Goal: Check status

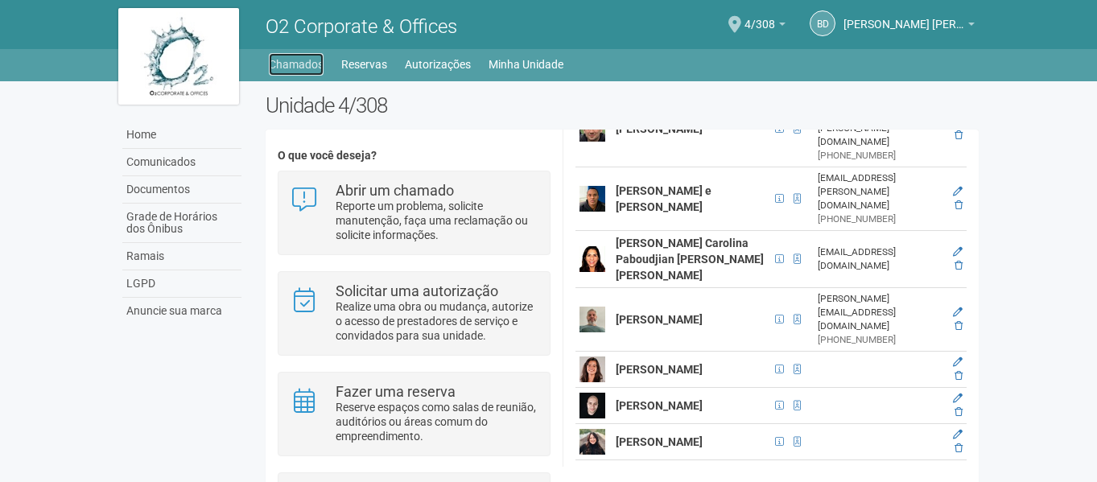
click at [299, 62] on link "Chamados" at bounding box center [296, 64] width 55 height 23
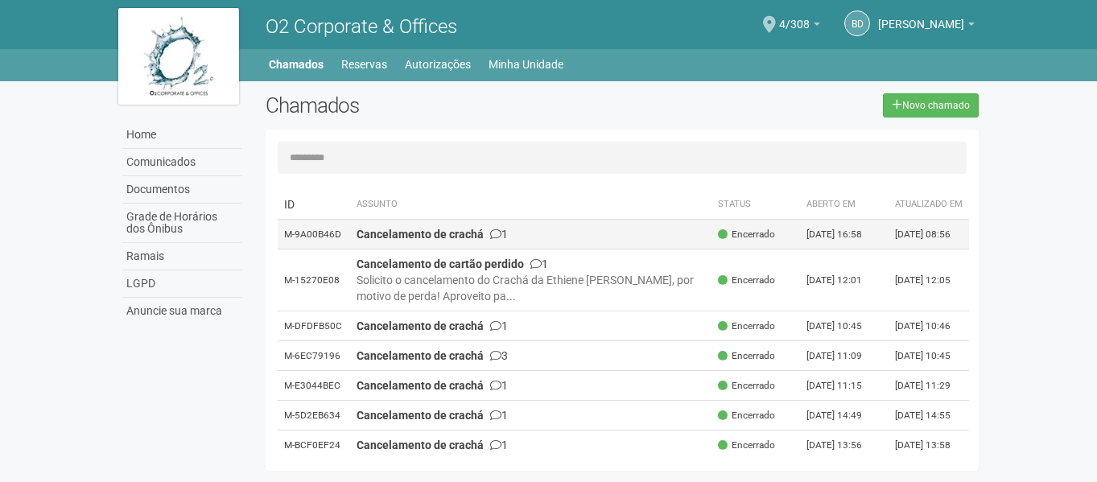
click at [467, 241] on strong "Cancelamento de crachá" at bounding box center [420, 234] width 127 height 13
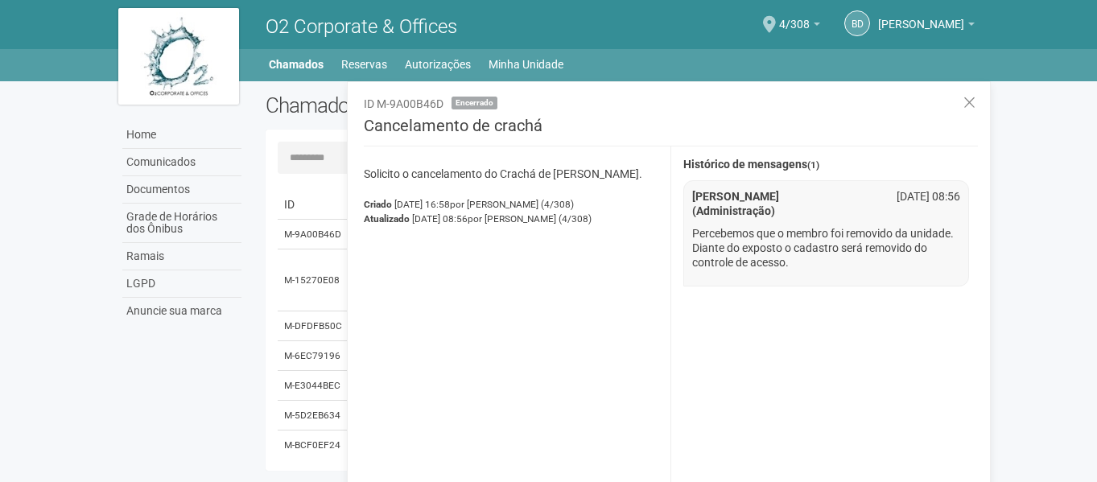
click at [809, 358] on div "**********" at bounding box center [831, 325] width 320 height 357
click at [975, 97] on icon at bounding box center [970, 103] width 12 height 16
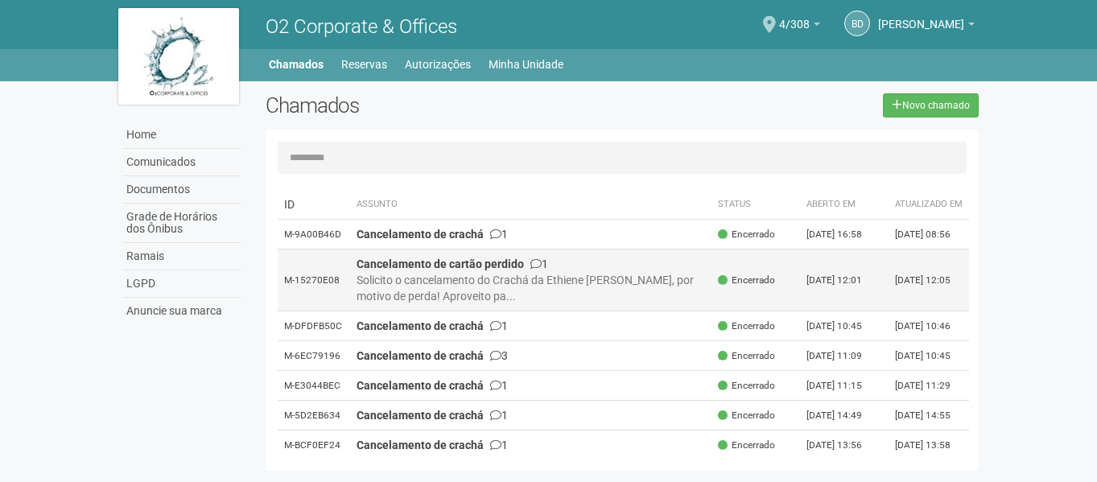
click at [567, 304] on div "Solicito o cancelamento do Crachá da Ethiene [PERSON_NAME], por motivo de perda…" at bounding box center [531, 288] width 349 height 32
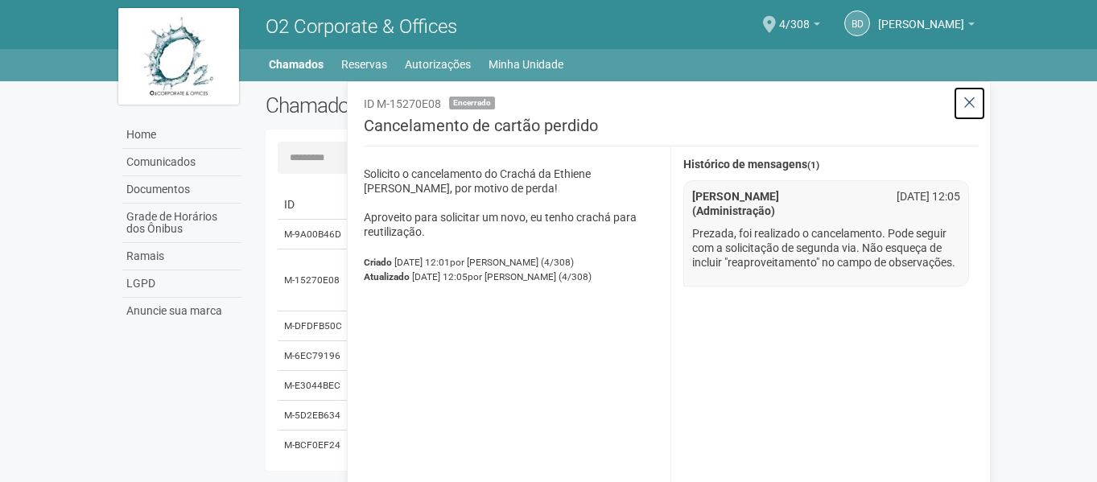
click at [974, 100] on icon at bounding box center [970, 103] width 12 height 16
